Goal: Task Accomplishment & Management: Use online tool/utility

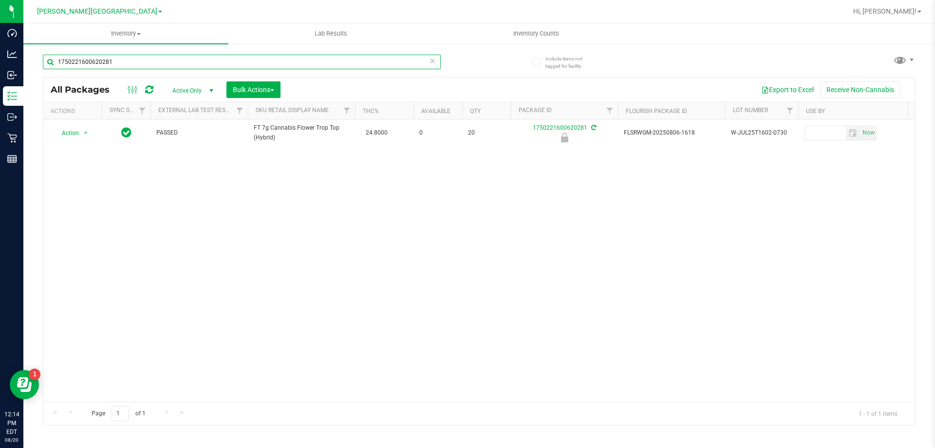
click at [141, 58] on input "1750221600620281" at bounding box center [242, 62] width 398 height 15
type input "1"
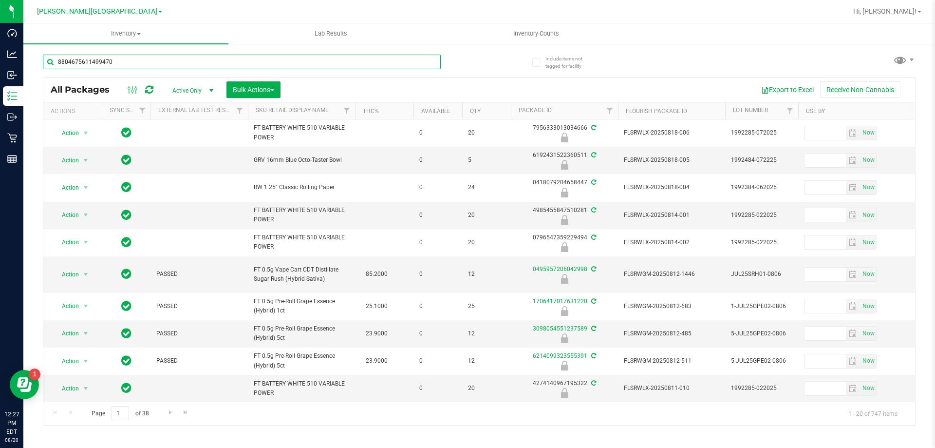
type input "8804675611499470"
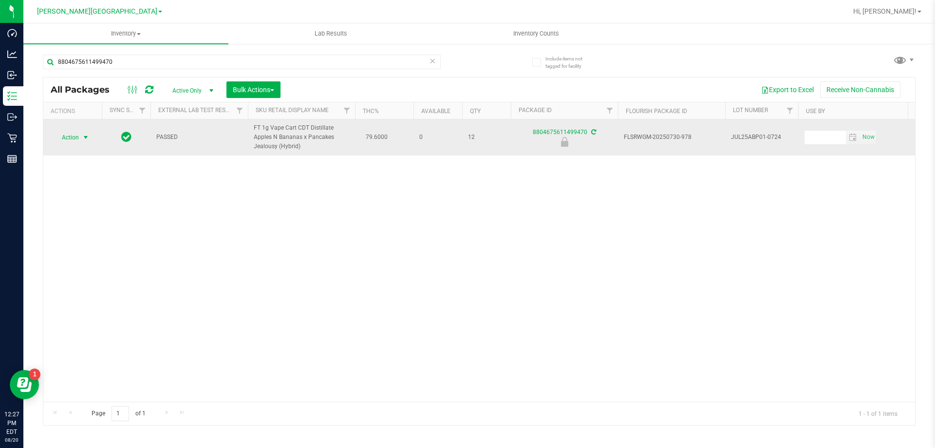
click at [84, 137] on span "select" at bounding box center [86, 137] width 8 height 8
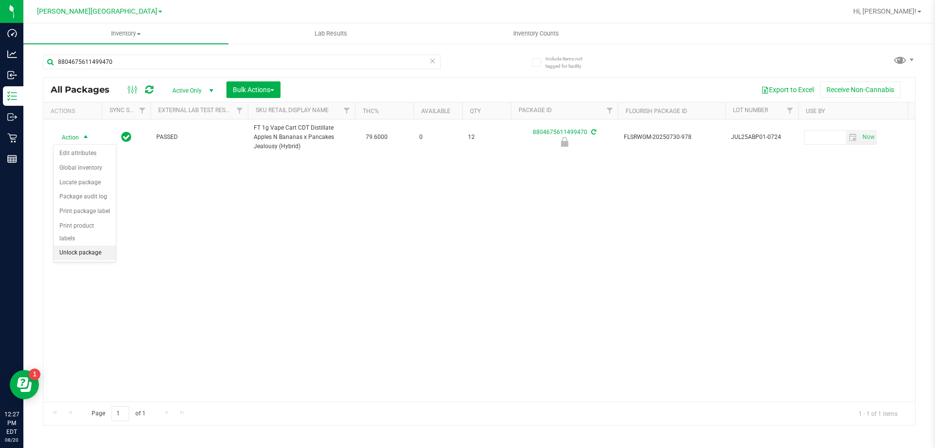
click at [89, 246] on li "Unlock package" at bounding box center [85, 253] width 62 height 15
click at [900, 12] on span "Hi, [PERSON_NAME]!" at bounding box center [885, 11] width 63 height 8
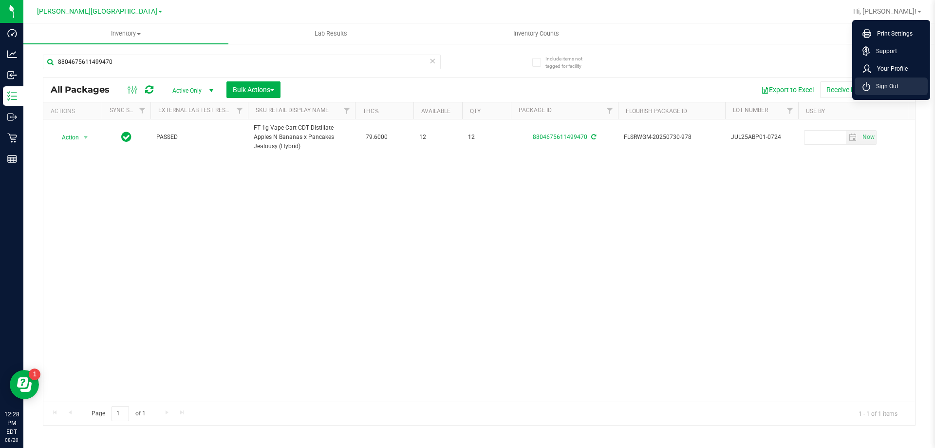
click at [888, 89] on span "Sign Out" at bounding box center [885, 86] width 28 height 10
